Goal: Task Accomplishment & Management: Complete application form

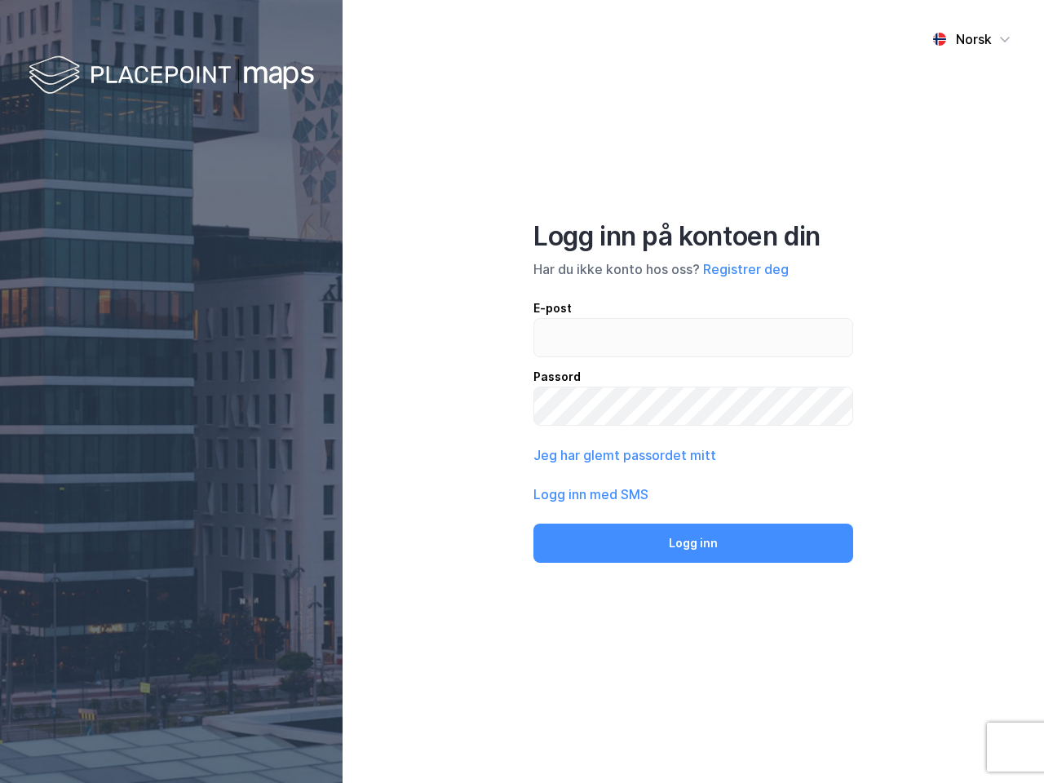
click at [522, 392] on div "Norsk Logg inn på kontoen din Har du ikke konto hos oss? Registrer deg E-post P…" at bounding box center [694, 391] width 702 height 783
click at [171, 76] on img at bounding box center [172, 76] width 286 height 48
click at [972, 39] on div "Norsk" at bounding box center [974, 39] width 36 height 20
click at [746, 269] on button "Registrer deg" at bounding box center [746, 269] width 86 height 20
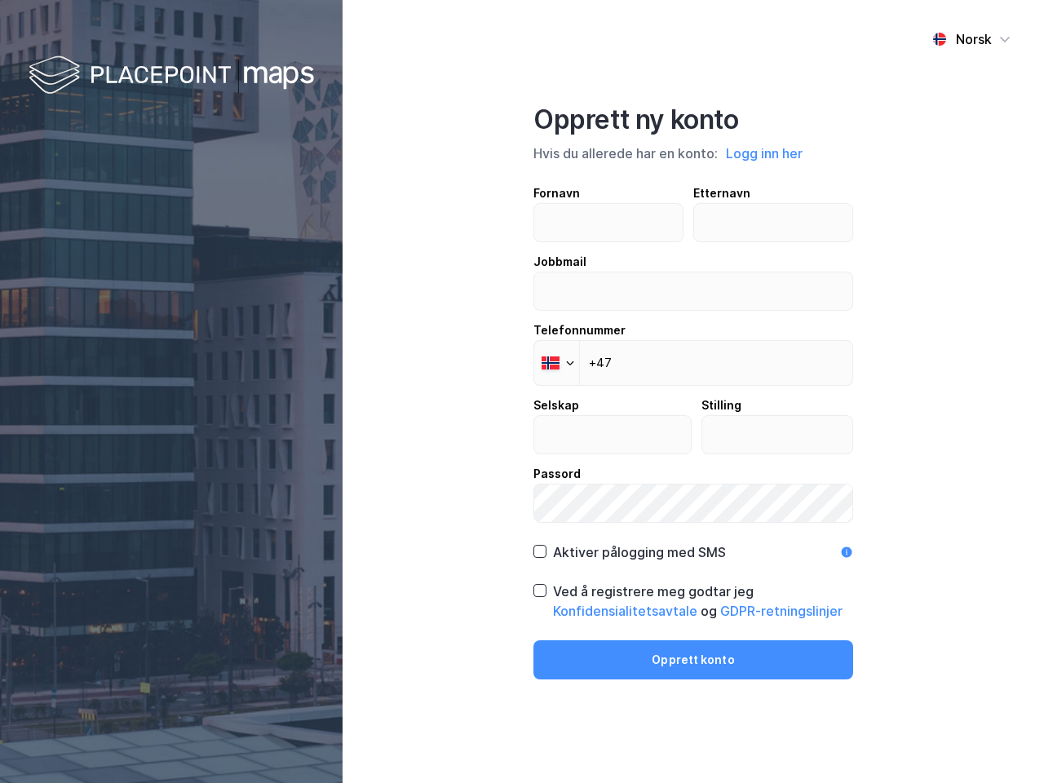
click at [623, 455] on div "Fornavn Etternavn Jobbmail Telefonnummer Phone +47 Selskap Stilling Passord" at bounding box center [694, 353] width 320 height 339
click at [694, 543] on div "Opprett ny konto Hvis du allerede har en konto: Logg inn her Fornavn Etternavn …" at bounding box center [694, 392] width 320 height 576
